Goal: Information Seeking & Learning: Learn about a topic

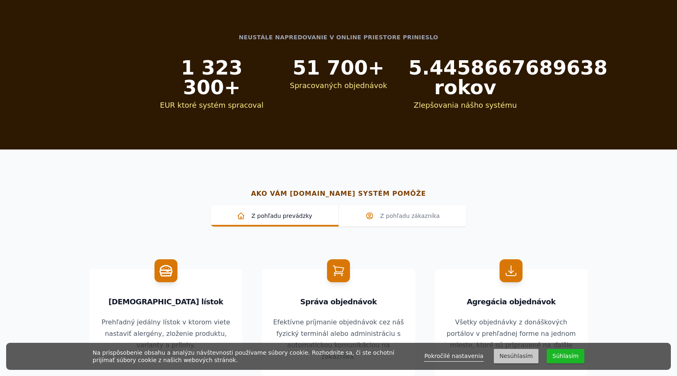
scroll to position [697, 0]
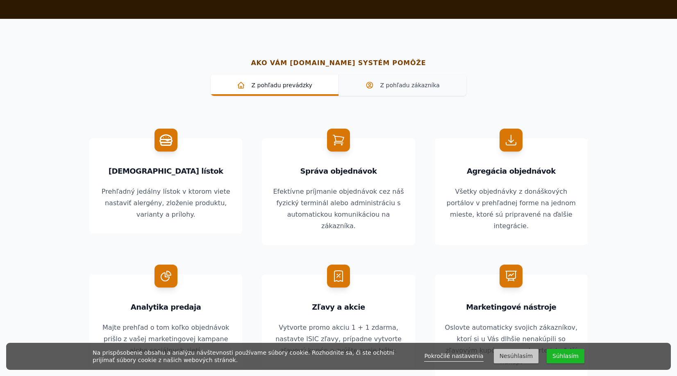
click at [403, 83] on span "Z pohľadu zákazníka" at bounding box center [403, 85] width 115 height 8
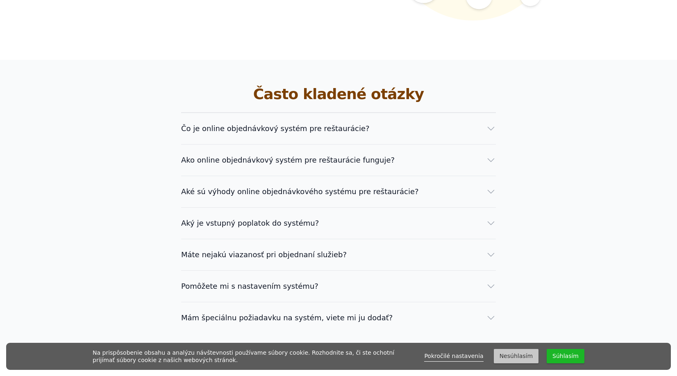
scroll to position [1435, 0]
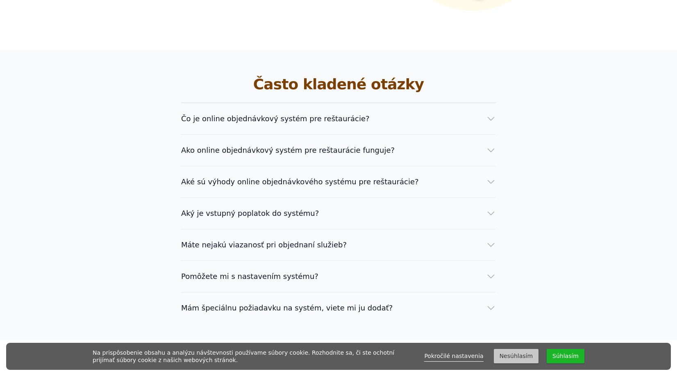
click at [254, 113] on span "Čo je online objednávkový systém pre reštaurácie?" at bounding box center [275, 118] width 189 height 11
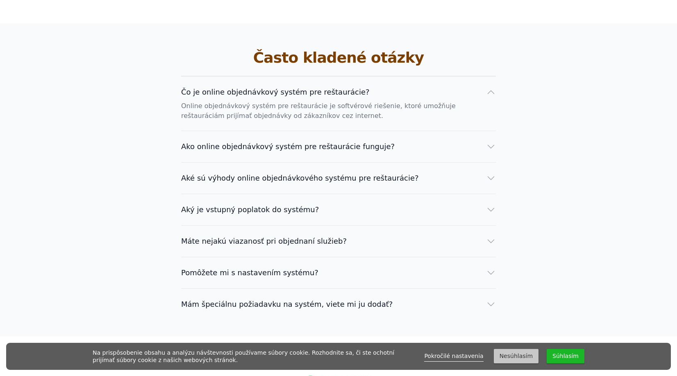
scroll to position [1476, 0]
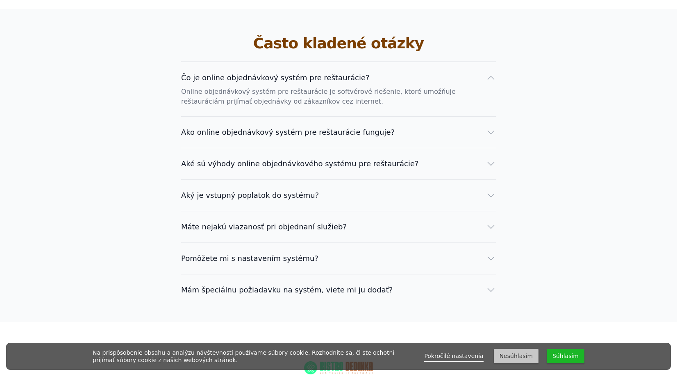
click at [269, 127] on span "Ako online objednávkový systém pre reštaurácie funguje?" at bounding box center [288, 132] width 214 height 11
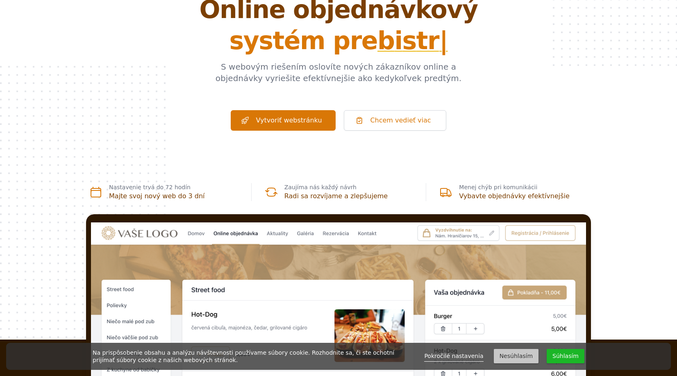
scroll to position [0, 0]
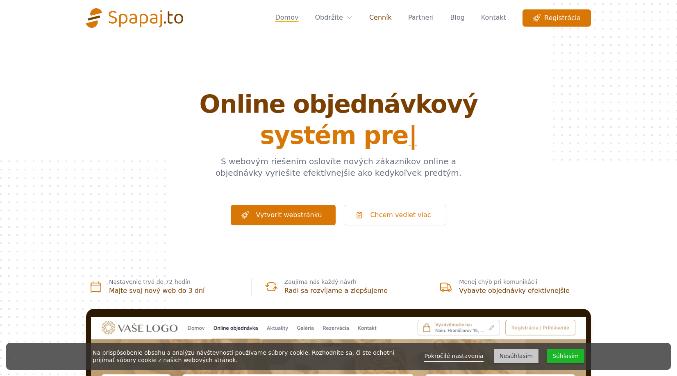
click at [389, 17] on link "Cenník" at bounding box center [380, 17] width 23 height 17
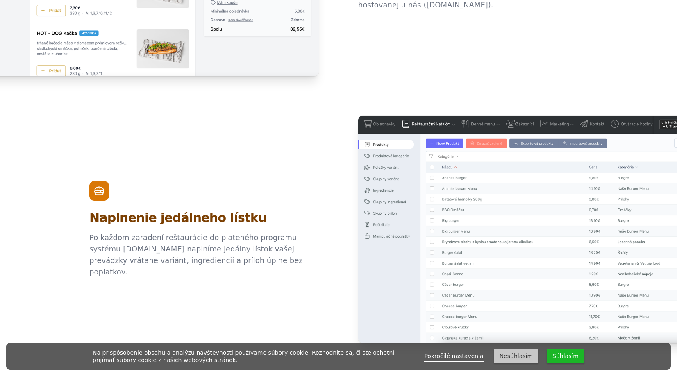
scroll to position [615, 0]
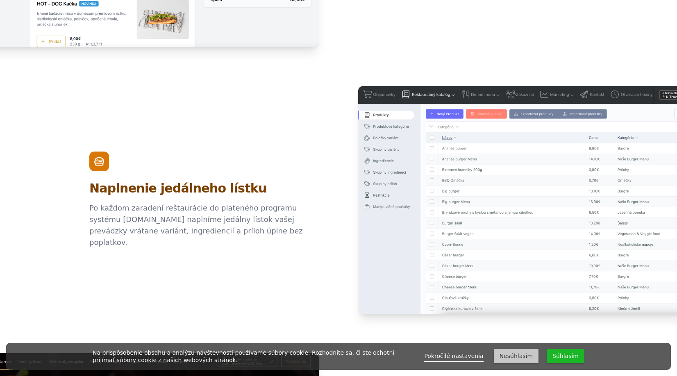
click at [563, 353] on button "Súhlasím" at bounding box center [566, 356] width 38 height 14
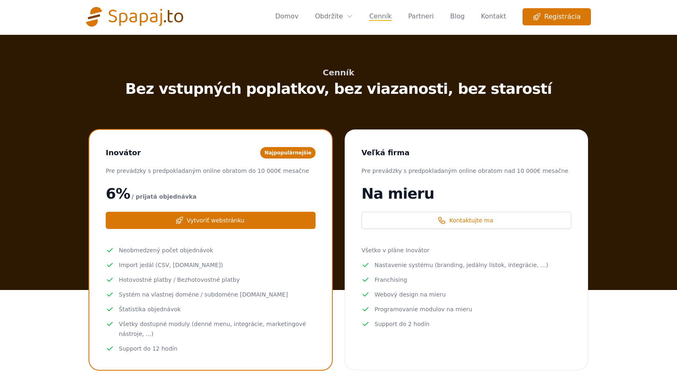
scroll to position [0, 0]
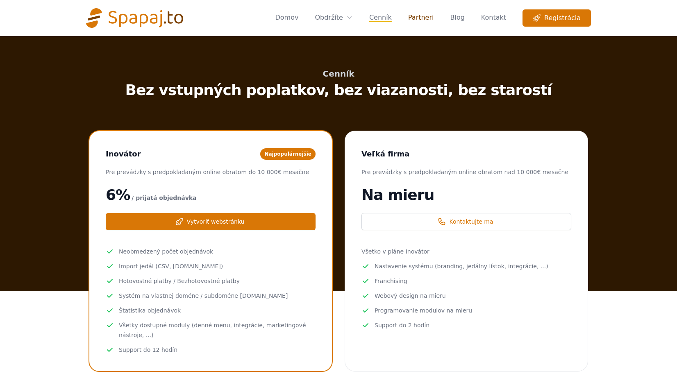
click at [426, 17] on link "Partneri" at bounding box center [421, 17] width 26 height 17
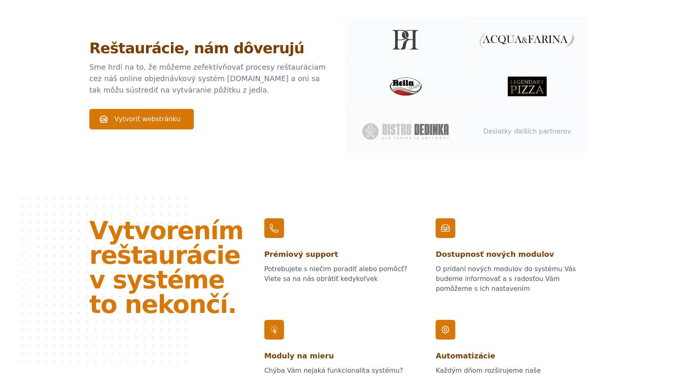
scroll to position [164, 0]
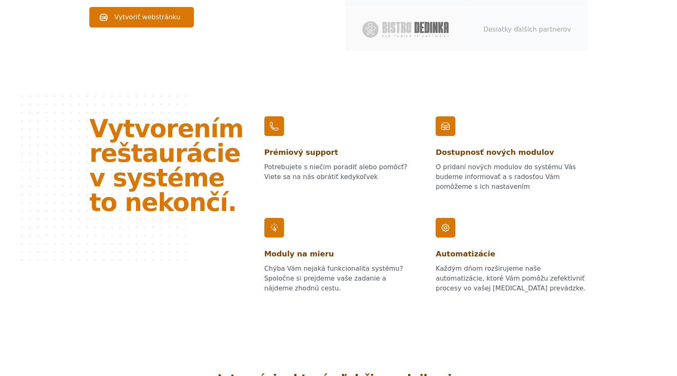
click at [402, 31] on img at bounding box center [405, 29] width 86 height 16
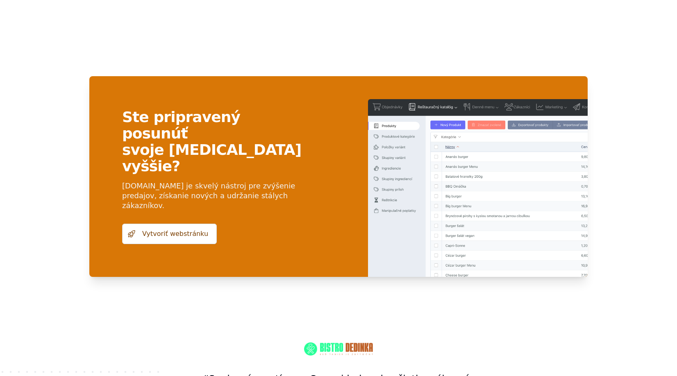
scroll to position [656, 0]
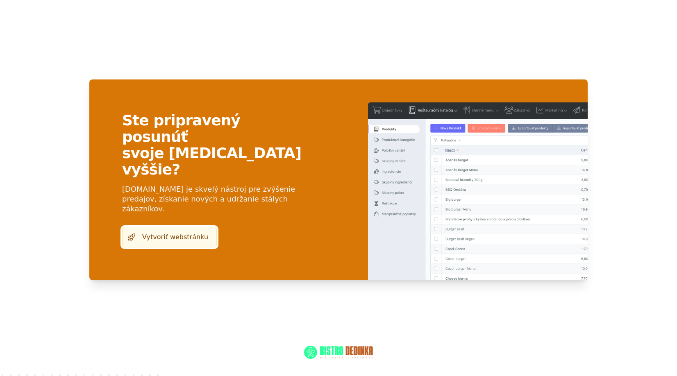
click at [159, 227] on link "Vytvoriť webstránku" at bounding box center [169, 237] width 95 height 20
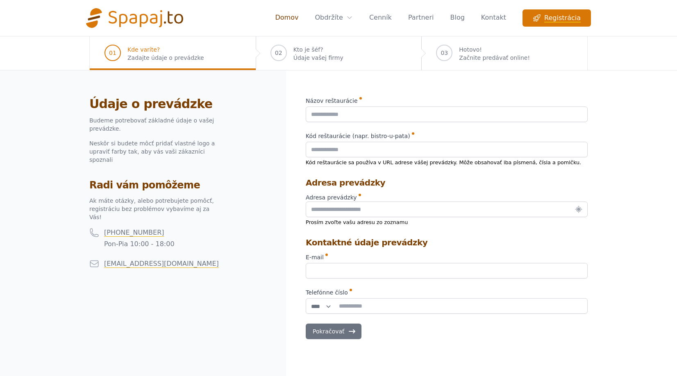
click at [298, 16] on link "Domov" at bounding box center [286, 17] width 23 height 17
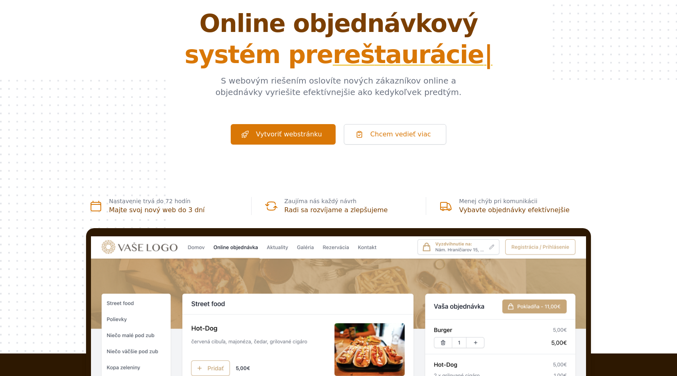
scroll to position [123, 0]
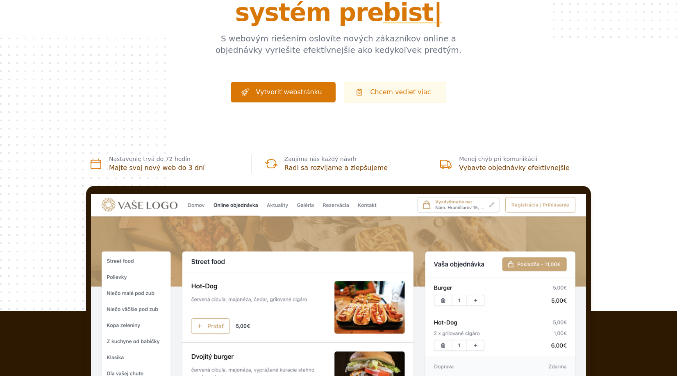
click at [399, 91] on link "Chcem vedieť viac" at bounding box center [395, 92] width 102 height 20
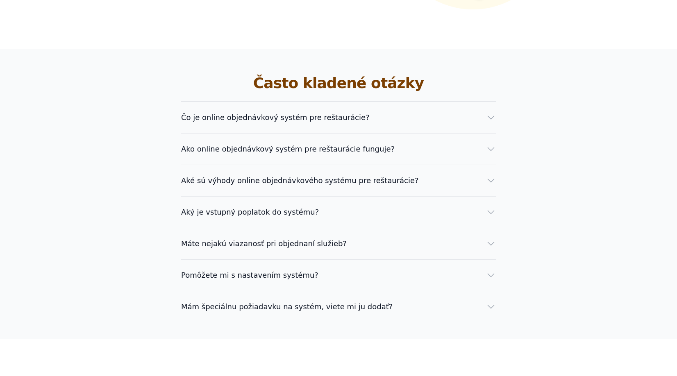
scroll to position [1454, 0]
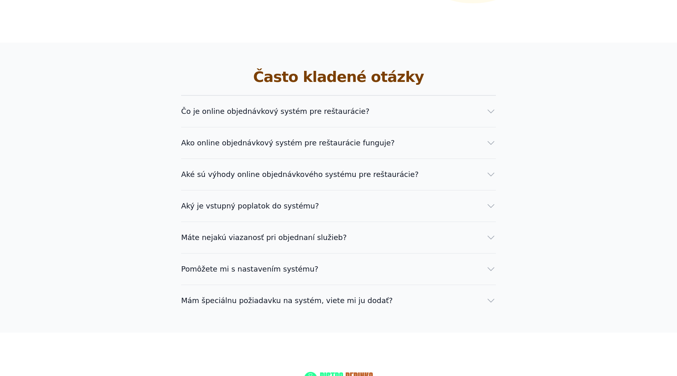
click at [487, 201] on icon "button" at bounding box center [491, 206] width 10 height 10
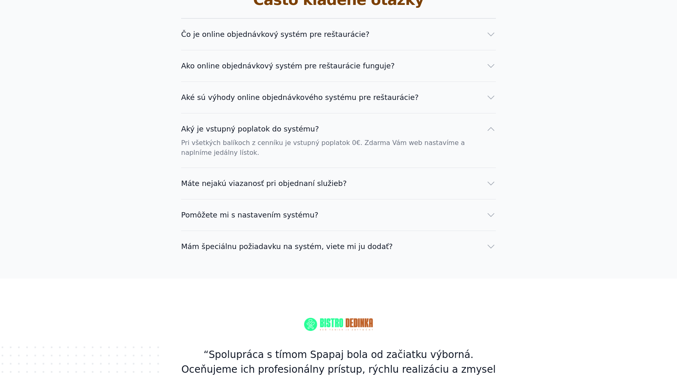
scroll to position [1536, 0]
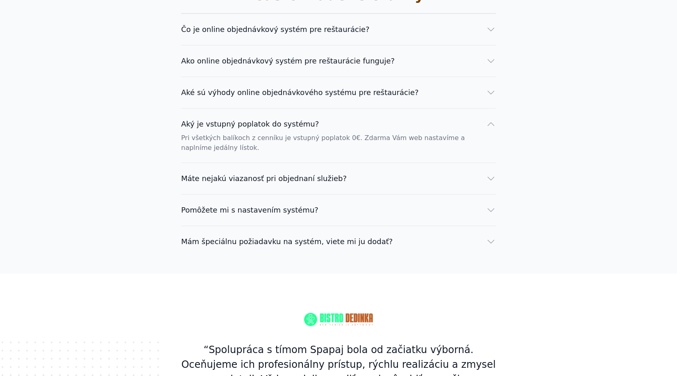
click at [487, 174] on icon "button" at bounding box center [491, 179] width 10 height 10
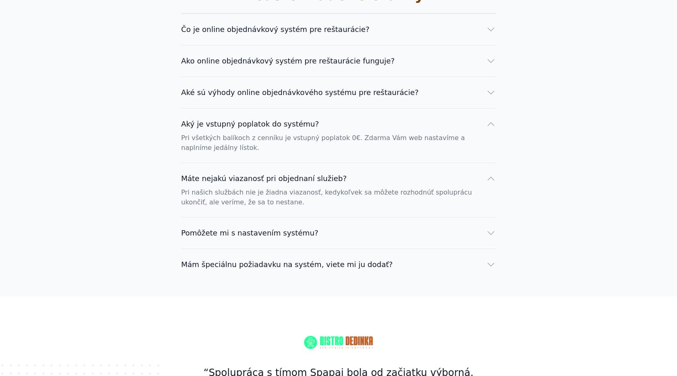
click at [485, 228] on button "Pomôžete mi s nastavením systému?" at bounding box center [338, 233] width 315 height 11
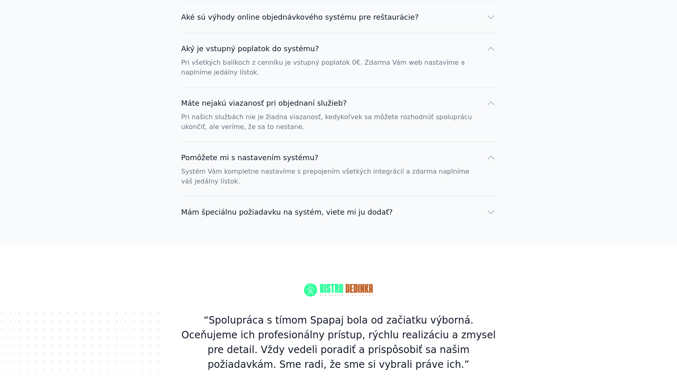
scroll to position [1618, 0]
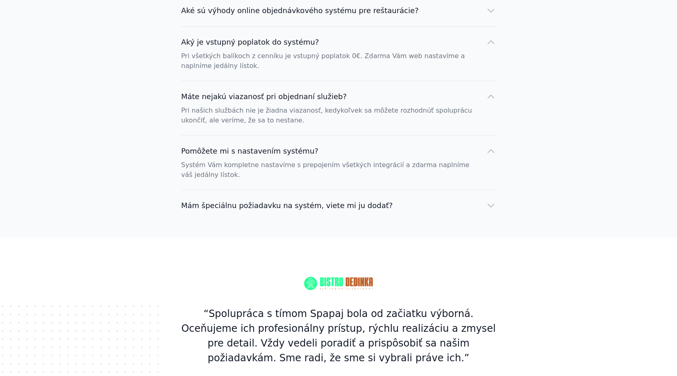
click at [490, 201] on icon "button" at bounding box center [491, 206] width 10 height 10
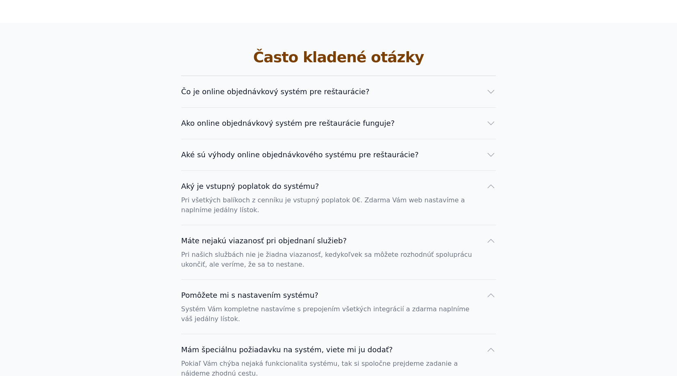
scroll to position [1413, 0]
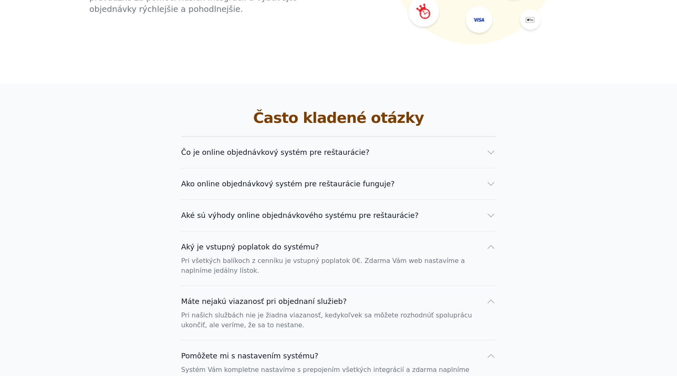
click at [485, 147] on button "Čo je online objednávkový systém pre reštaurácie?" at bounding box center [338, 152] width 315 height 11
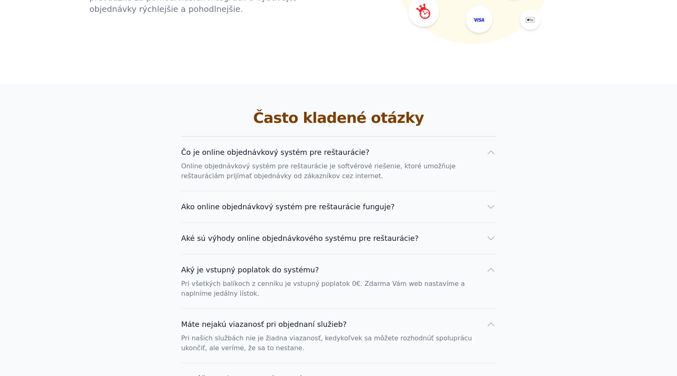
click at [486, 202] on icon "button" at bounding box center [491, 207] width 10 height 10
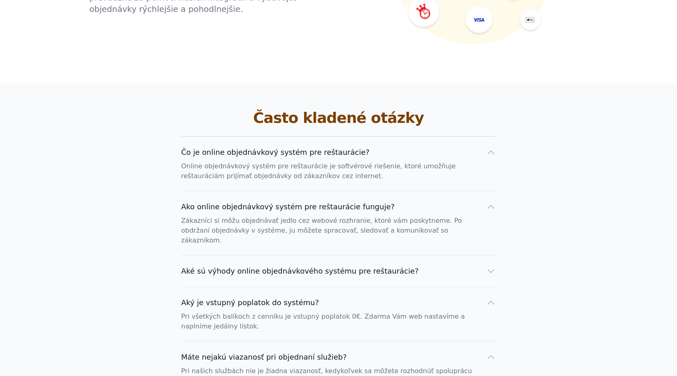
click at [480, 266] on button "Aké sú výhody online objednávkového systému pre reštaurácie?" at bounding box center [338, 271] width 315 height 11
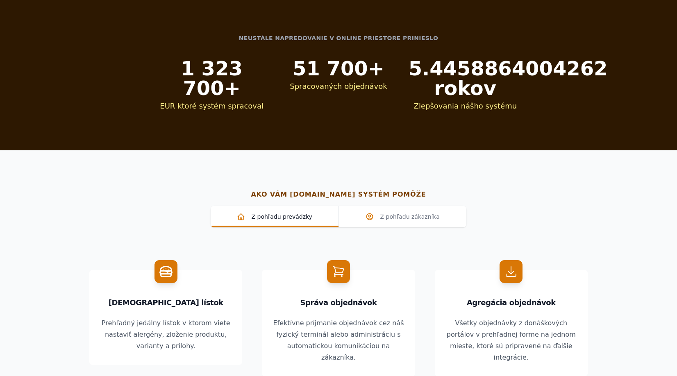
scroll to position [552, 0]
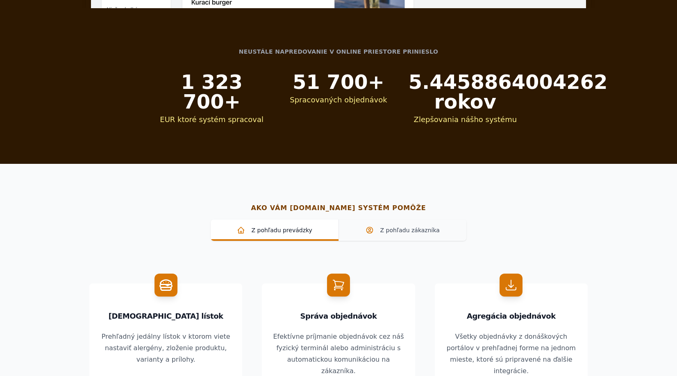
click at [398, 232] on span "Z pohľadu zákazníka" at bounding box center [403, 230] width 115 height 8
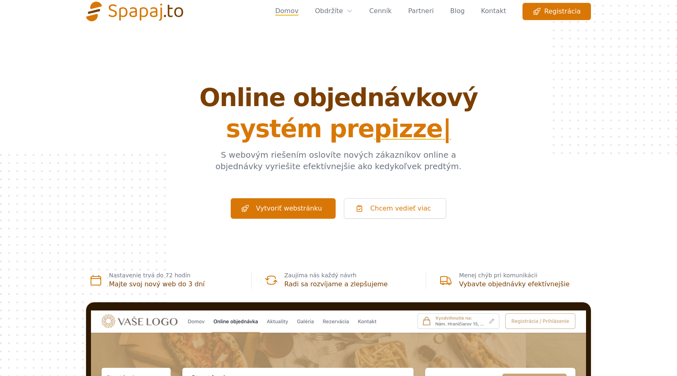
scroll to position [0, 0]
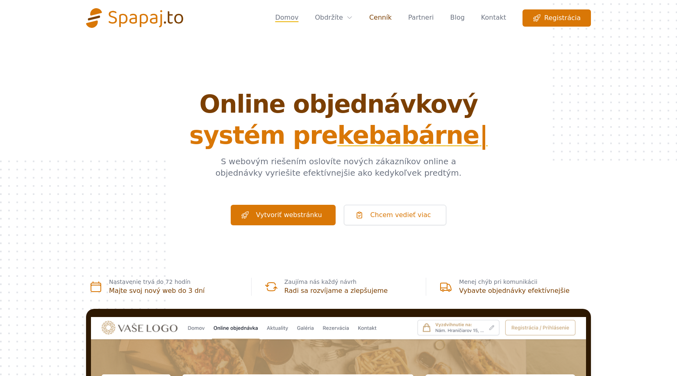
click at [392, 18] on link "Cenník" at bounding box center [380, 17] width 23 height 17
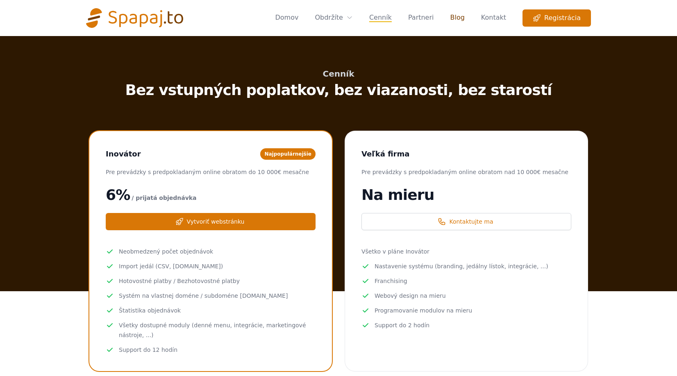
click at [464, 18] on link "Blog" at bounding box center [457, 17] width 14 height 17
